Goal: Transaction & Acquisition: Purchase product/service

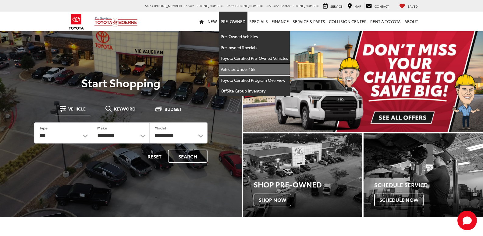
click at [259, 70] on link "Vehicles Under 15k" at bounding box center [254, 69] width 71 height 11
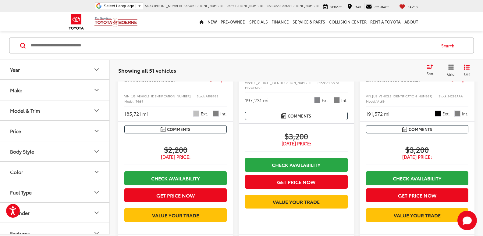
scroll to position [545, 0]
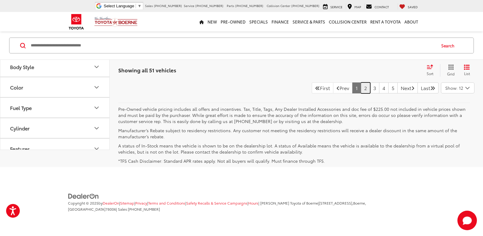
click at [361, 93] on link "2" at bounding box center [365, 87] width 9 height 11
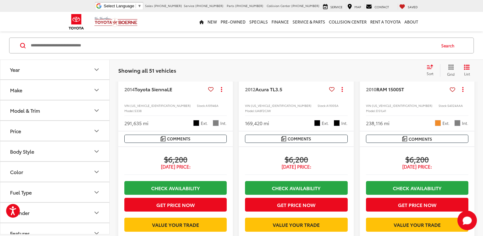
scroll to position [486, 0]
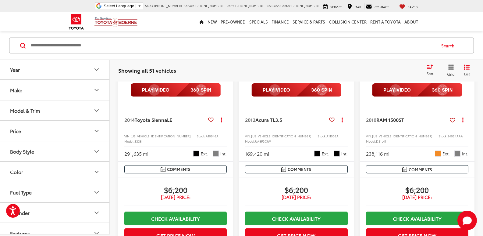
drag, startPoint x: 150, startPoint y: 140, endPoint x: 106, endPoint y: 126, distance: 46.4
click at [106, 126] on button "Price" at bounding box center [55, 131] width 110 height 20
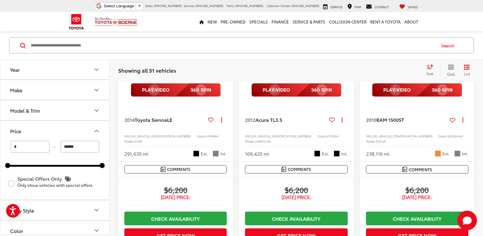
click at [111, 124] on div "2011 Chevrolet Equinox LT 1LT Copy Link Share Print View Details VIN: 2GNALDEC1…" at bounding box center [296, 37] width 373 height 777
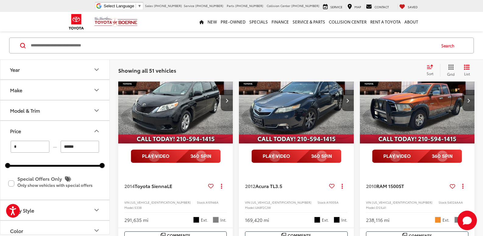
scroll to position [395, 0]
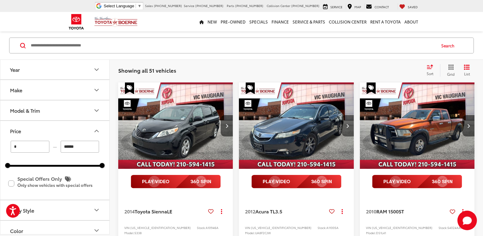
click at [344, 136] on button "Next image" at bounding box center [348, 125] width 12 height 21
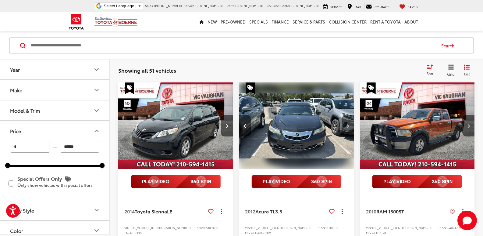
click at [349, 136] on button "Next image" at bounding box center [348, 125] width 12 height 21
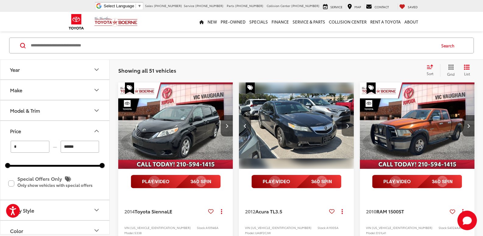
click at [349, 136] on button "Next image" at bounding box center [348, 125] width 12 height 21
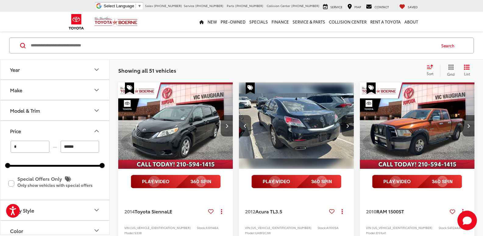
click at [349, 136] on button "Next image" at bounding box center [348, 125] width 12 height 21
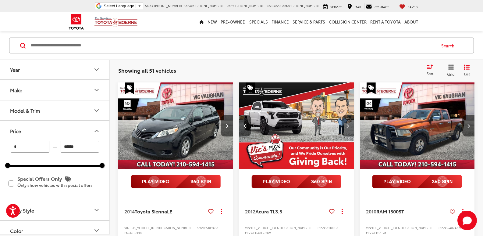
click at [347, 136] on button "Next image" at bounding box center [348, 125] width 12 height 21
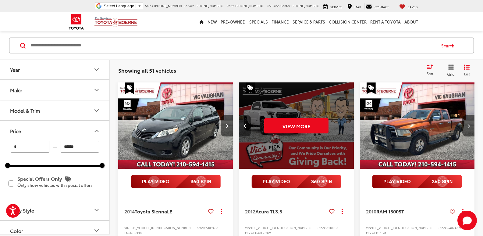
click at [247, 136] on button "Previous image" at bounding box center [245, 125] width 12 height 21
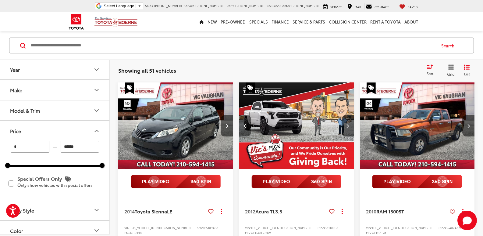
click at [247, 136] on button "Previous image" at bounding box center [245, 125] width 12 height 21
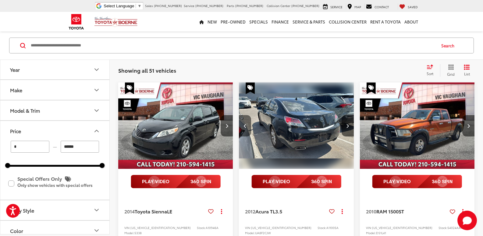
click at [247, 136] on button "Previous image" at bounding box center [245, 125] width 12 height 21
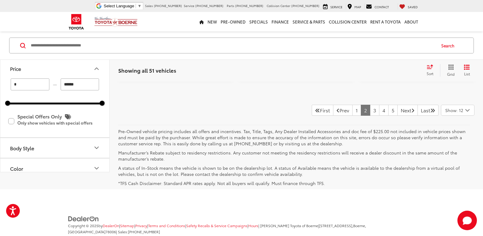
scroll to position [1464, 0]
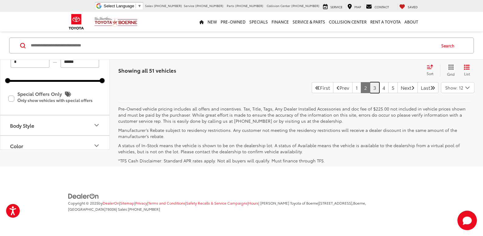
click at [370, 92] on link "3" at bounding box center [374, 87] width 9 height 11
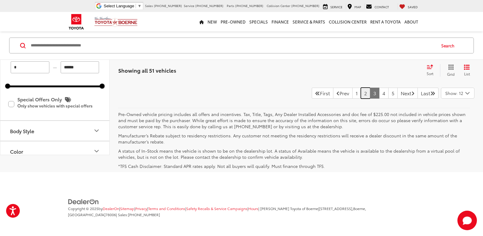
click at [361, 98] on link "2" at bounding box center [365, 92] width 9 height 11
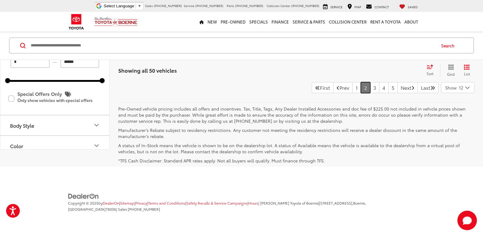
scroll to position [1486, 0]
click at [370, 93] on link "3" at bounding box center [374, 87] width 9 height 11
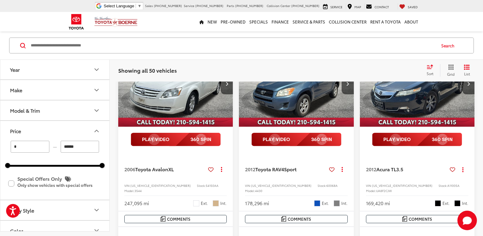
scroll to position [115, 0]
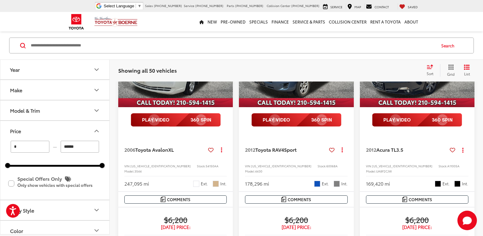
click at [447, 166] on span "A11005A" at bounding box center [453, 165] width 12 height 5
copy span "A11005A"
